Goal: Task Accomplishment & Management: Manage account settings

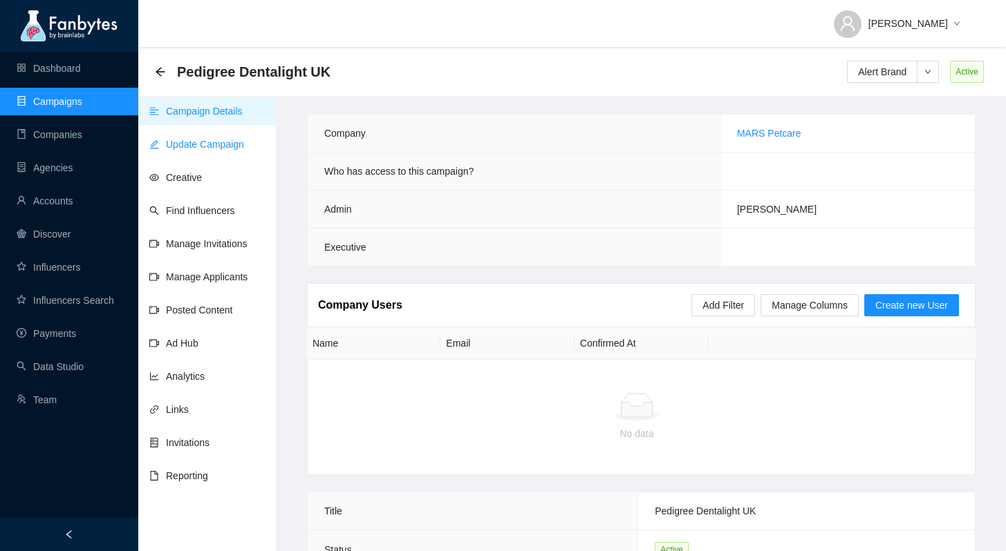
click at [218, 147] on link "Update Campaign" at bounding box center [196, 144] width 95 height 11
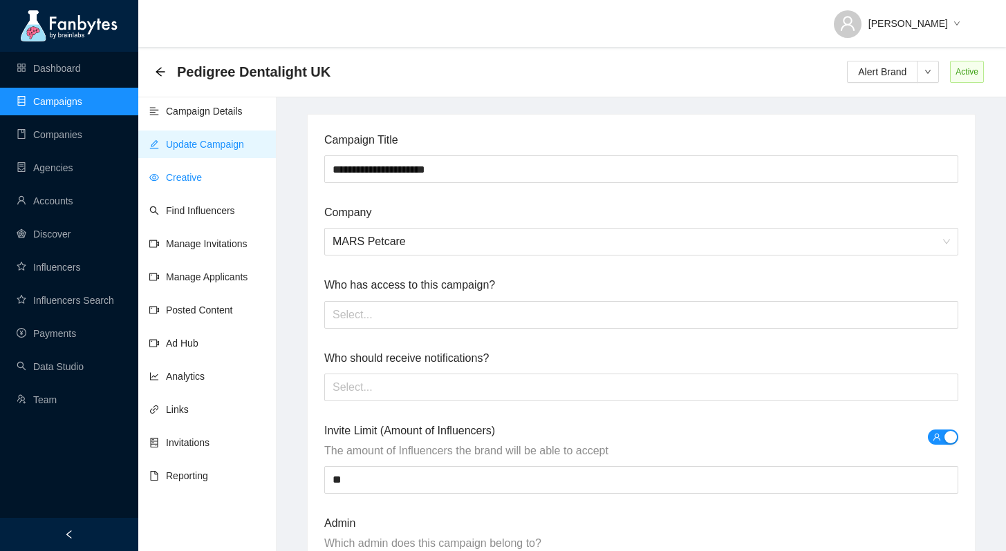
click at [202, 183] on link "Creative" at bounding box center [175, 177] width 53 height 11
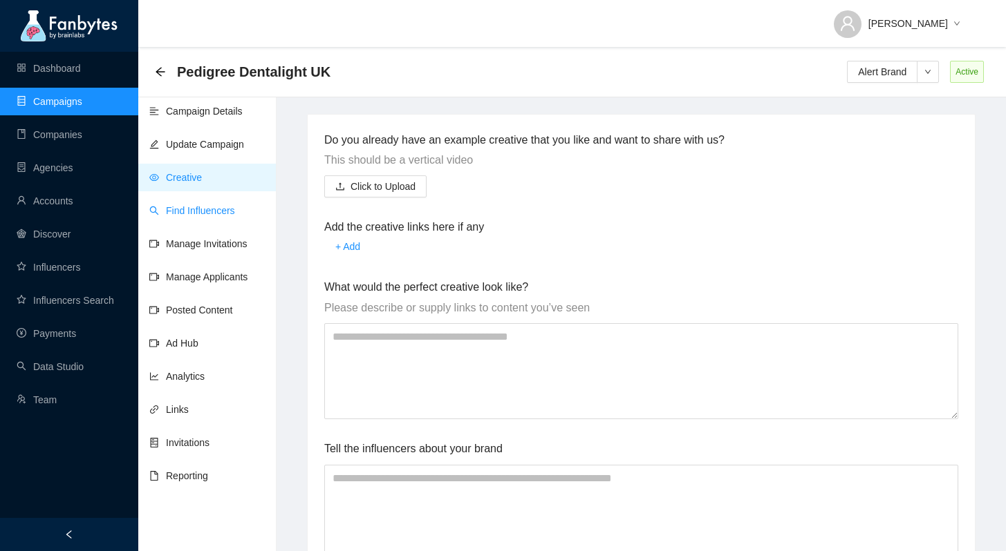
click at [214, 216] on link "Find Influencers" at bounding box center [192, 210] width 86 height 11
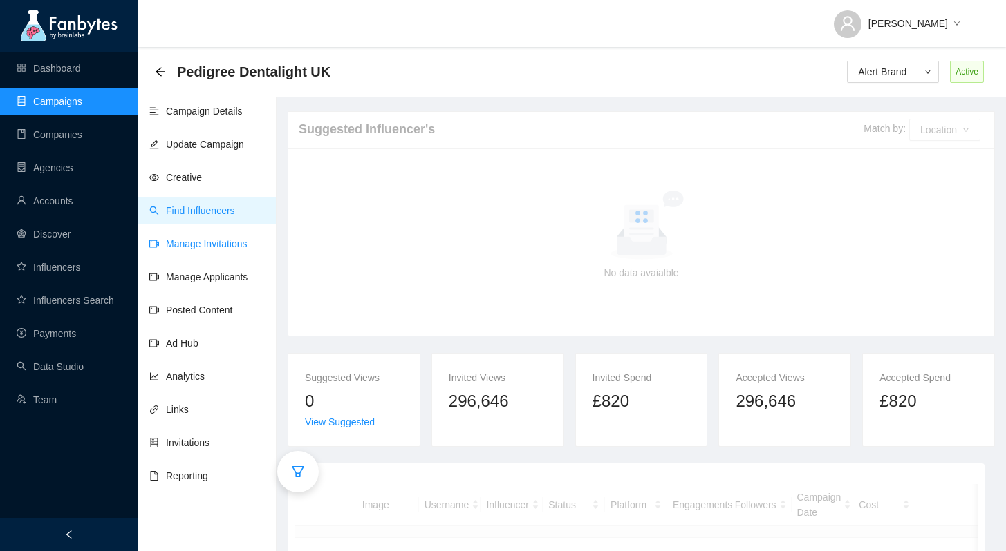
click at [214, 246] on link "Manage Invitations" at bounding box center [198, 243] width 98 height 11
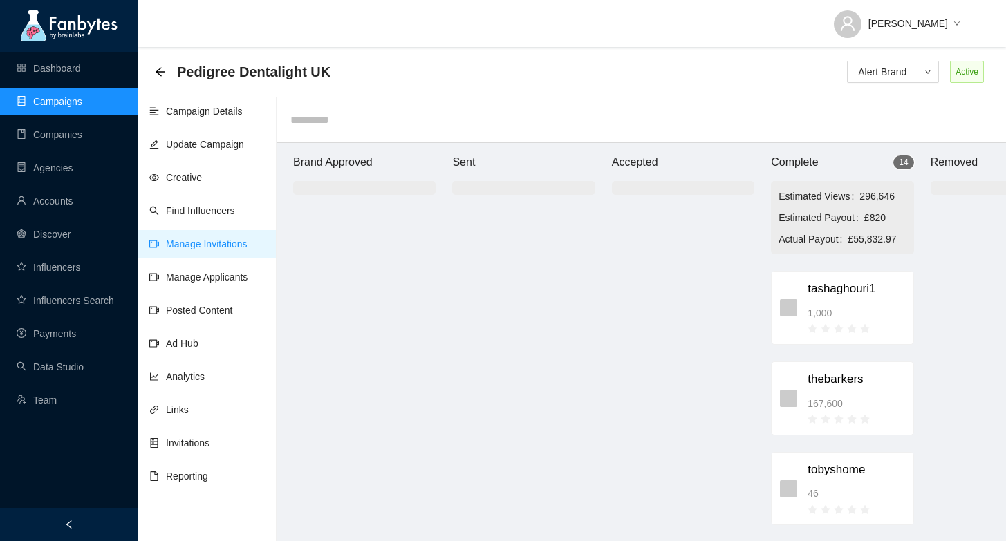
click at [212, 263] on ul "Campaign Details Update Campaign Creative Find Influencers Manage Invitations M…" at bounding box center [207, 365] width 138 height 541
